Goal: Task Accomplishment & Management: Manage account settings

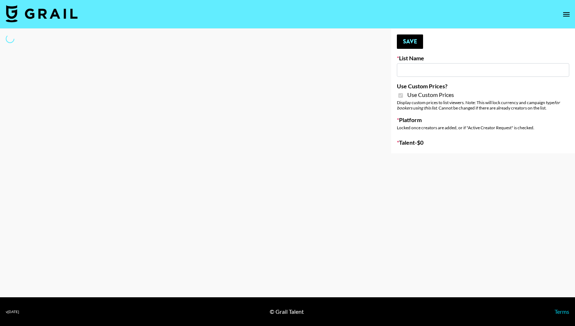
type input "DDG Beauty"
checkbox input "true"
select select "Brand"
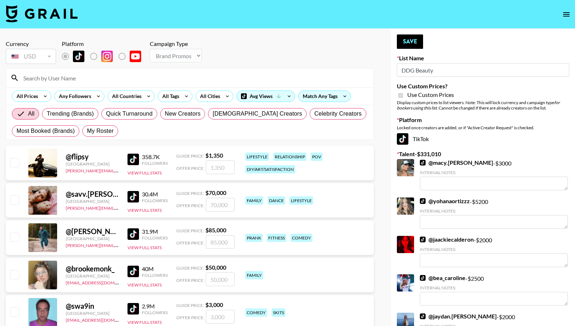
click at [82, 85] on div at bounding box center [190, 78] width 368 height 19
click at [86, 80] on input at bounding box center [194, 77] width 350 height 11
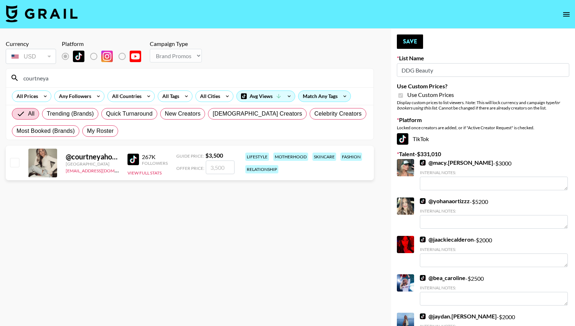
type input "courtneya"
click at [12, 163] on input "checkbox" at bounding box center [14, 162] width 9 height 9
checkbox input "true"
drag, startPoint x: 230, startPoint y: 168, endPoint x: 193, endPoint y: 166, distance: 37.1
click at [194, 166] on div "Offer Price: 3500" at bounding box center [205, 168] width 58 height 14
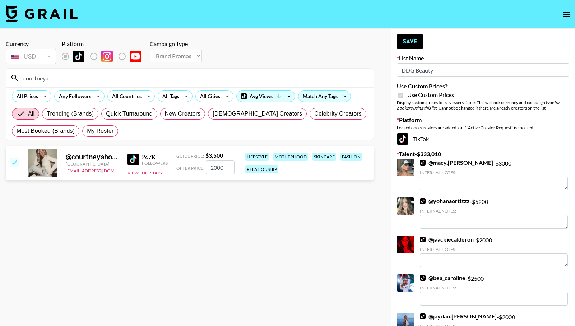
type input "2000"
drag, startPoint x: 67, startPoint y: 78, endPoint x: -22, endPoint y: 75, distance: 88.4
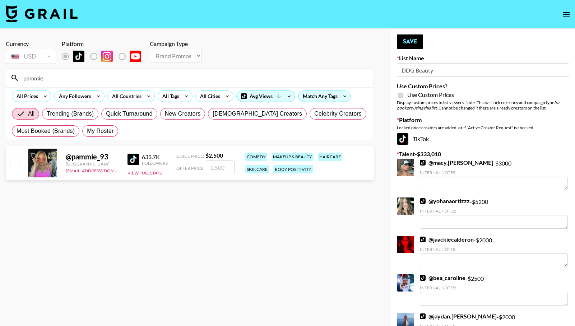
type input "pammie_"
click at [15, 163] on input "checkbox" at bounding box center [14, 162] width 9 height 9
checkbox input "true"
drag, startPoint x: 229, startPoint y: 170, endPoint x: 187, endPoint y: 166, distance: 41.6
click at [187, 166] on div "Offer Price: 2500" at bounding box center [205, 168] width 58 height 14
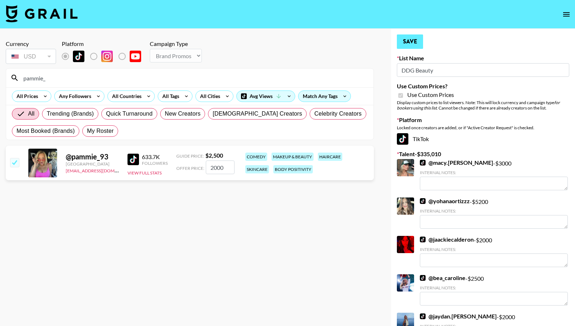
type input "2000"
click at [415, 43] on button "Save" at bounding box center [410, 41] width 26 height 14
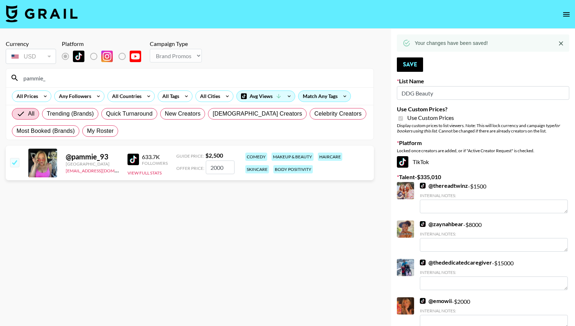
drag, startPoint x: 54, startPoint y: 79, endPoint x: -1, endPoint y: 74, distance: 55.6
type input "beautyofth"
click at [17, 165] on input "checkbox" at bounding box center [14, 162] width 9 height 9
checkbox input "true"
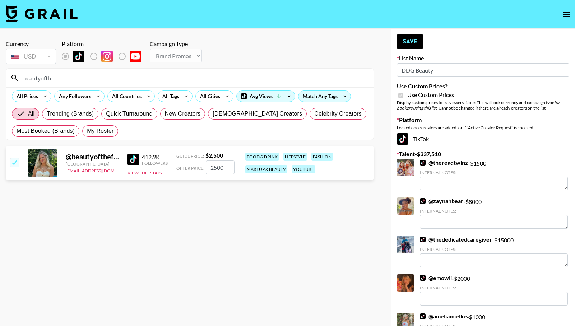
drag, startPoint x: 228, startPoint y: 169, endPoint x: 215, endPoint y: 169, distance: 13.3
click at [215, 169] on input "2500" at bounding box center [220, 168] width 29 height 14
type input "2000"
click at [407, 43] on button "Save" at bounding box center [410, 41] width 26 height 14
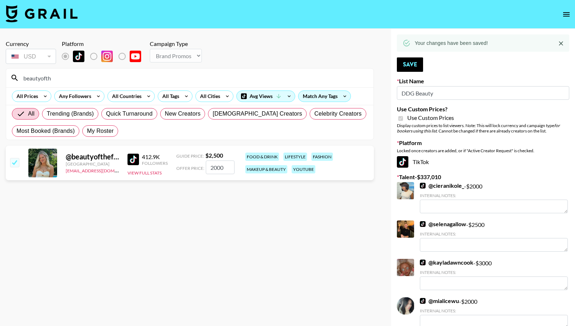
drag, startPoint x: 84, startPoint y: 79, endPoint x: -8, endPoint y: 78, distance: 92.0
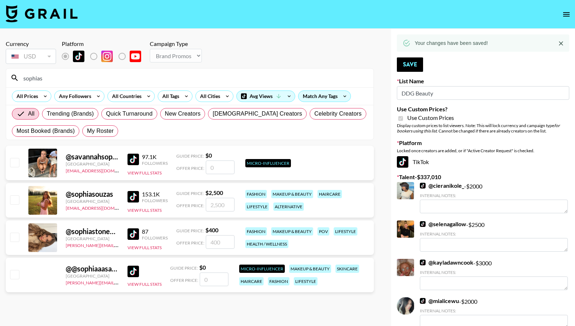
type input "sophias"
click at [15, 203] on input "checkbox" at bounding box center [14, 199] width 9 height 9
checkbox input "true"
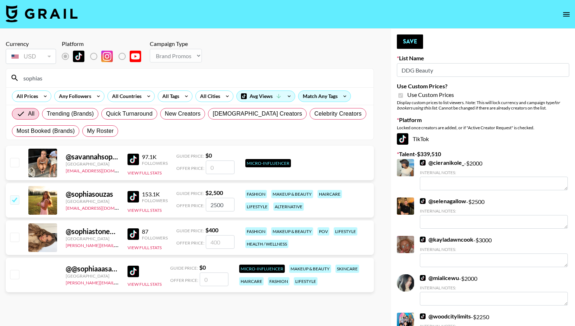
drag, startPoint x: 224, startPoint y: 204, endPoint x: 212, endPoint y: 206, distance: 11.9
click at [212, 206] on input "2500" at bounding box center [220, 205] width 29 height 14
type input "2000"
click at [406, 43] on button "Save" at bounding box center [410, 41] width 26 height 14
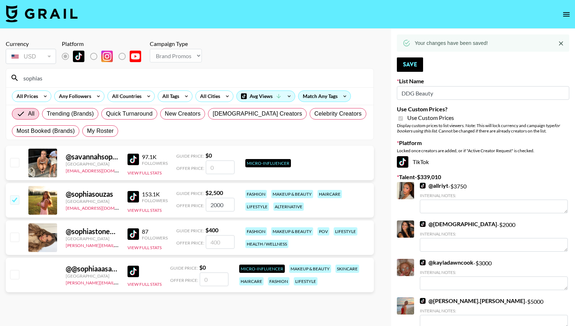
drag, startPoint x: 46, startPoint y: 75, endPoint x: -17, endPoint y: 76, distance: 62.9
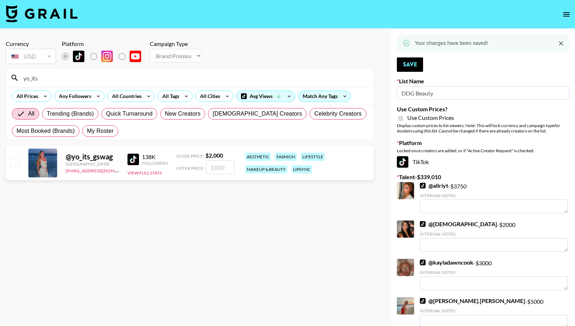
type input "yo_its"
click at [14, 168] on div at bounding box center [14, 163] width 11 height 12
drag, startPoint x: 17, startPoint y: 163, endPoint x: 6, endPoint y: 164, distance: 10.4
click at [17, 163] on input "checkbox" at bounding box center [14, 162] width 9 height 9
checkbox input "true"
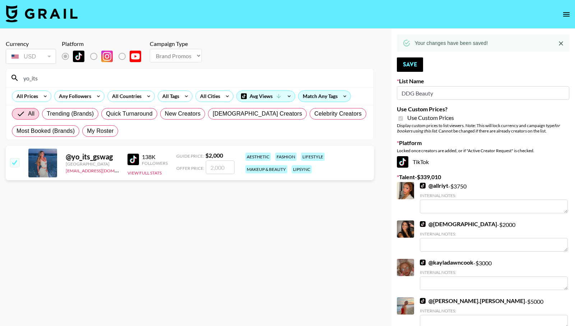
type input "2000"
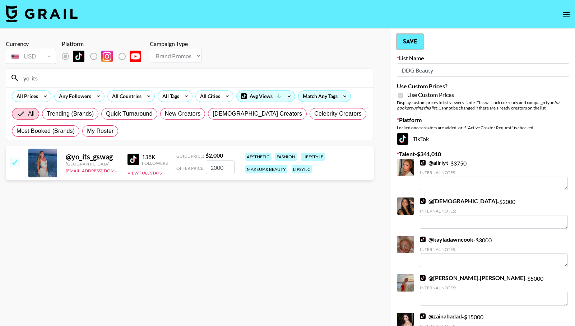
click at [408, 40] on button "Save" at bounding box center [410, 41] width 26 height 14
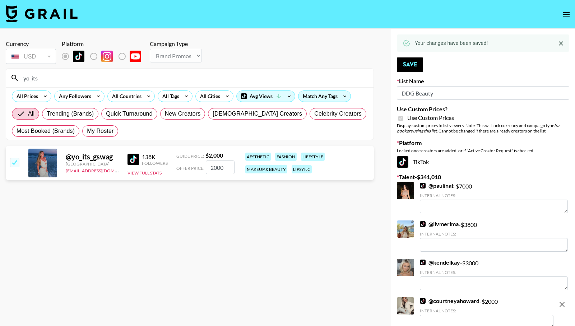
drag, startPoint x: 55, startPoint y: 78, endPoint x: 16, endPoint y: 79, distance: 39.5
click at [15, 79] on div "yo_its" at bounding box center [190, 78] width 368 height 19
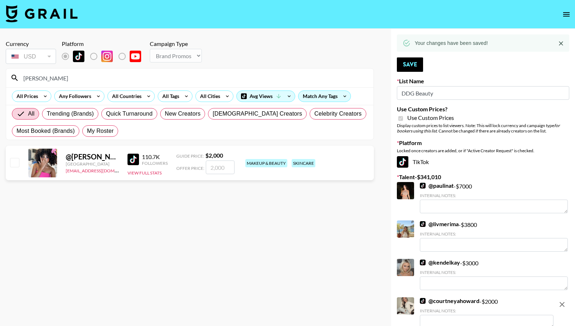
type input "[PERSON_NAME]"
click at [12, 166] on input "checkbox" at bounding box center [14, 162] width 9 height 9
checkbox input "true"
type input "2000"
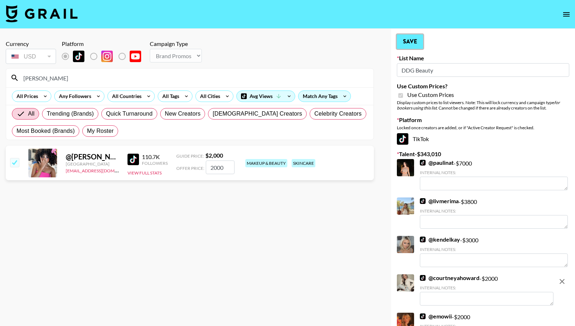
click at [412, 42] on button "Save" at bounding box center [410, 41] width 26 height 14
